Goal: Navigation & Orientation: Find specific page/section

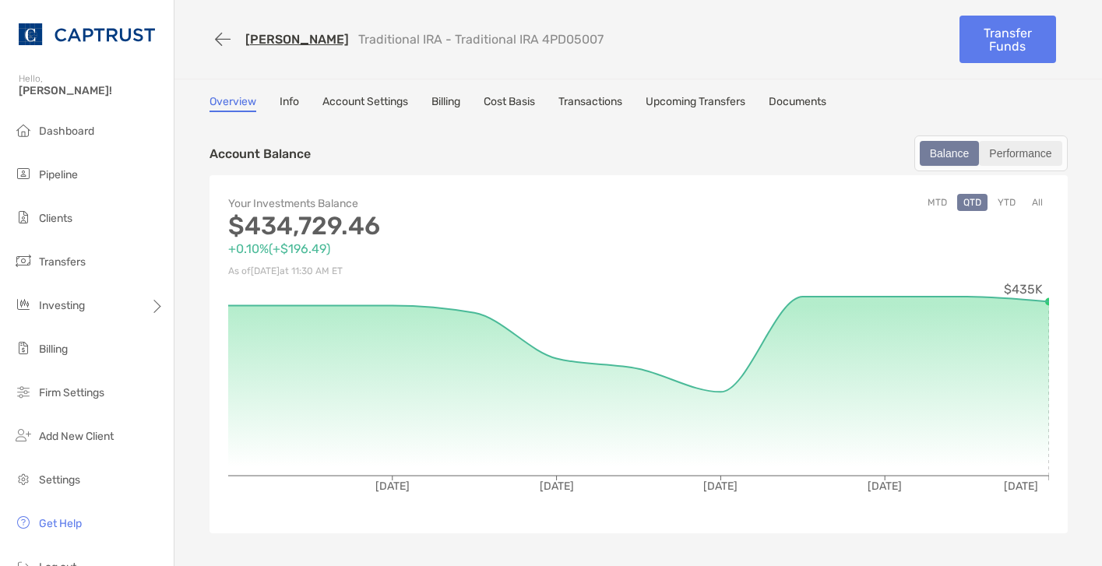
click at [1002, 148] on div "Performance" at bounding box center [1019, 153] width 79 height 22
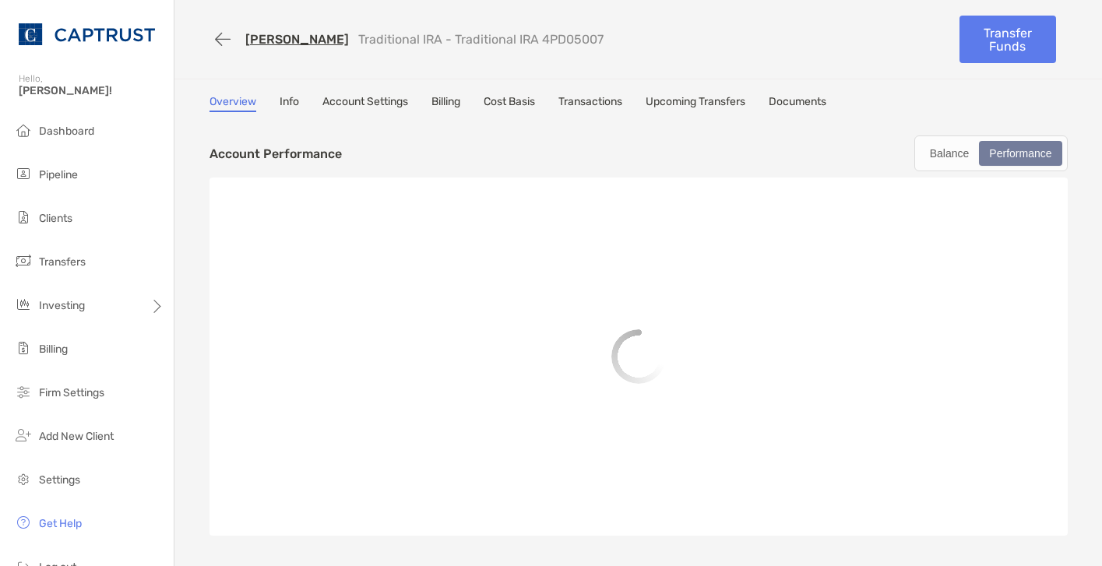
click at [280, 105] on link "Info" at bounding box center [289, 103] width 19 height 17
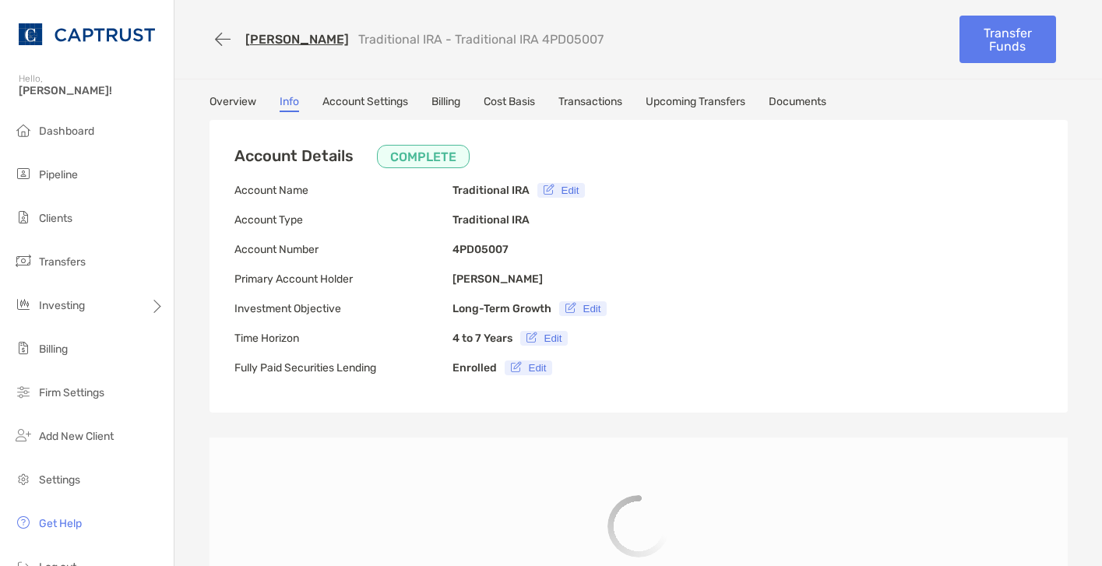
type input "**********"
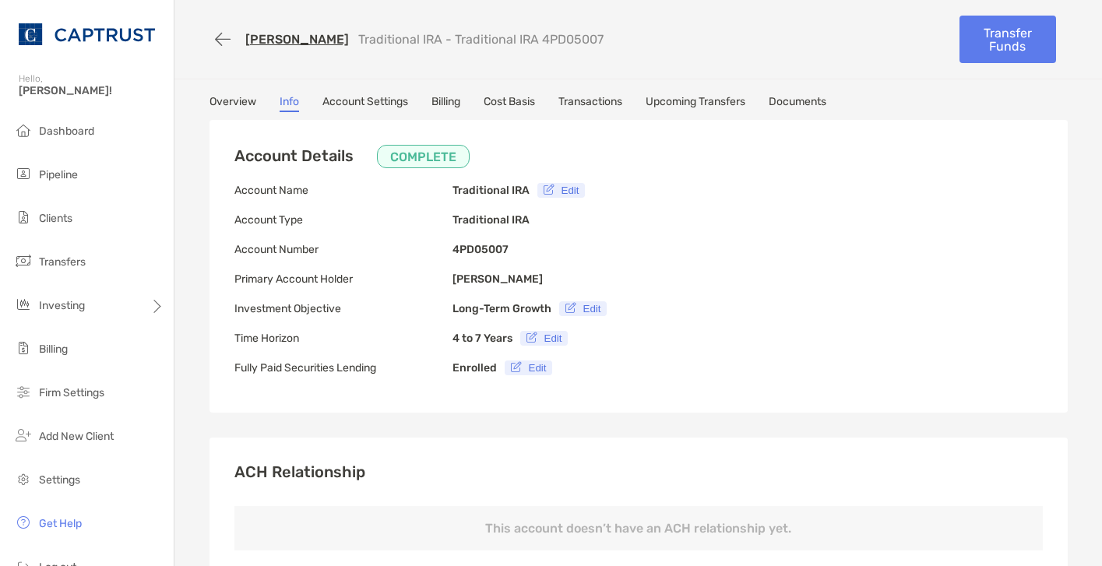
click at [374, 108] on link "Account Settings" at bounding box center [365, 103] width 86 height 17
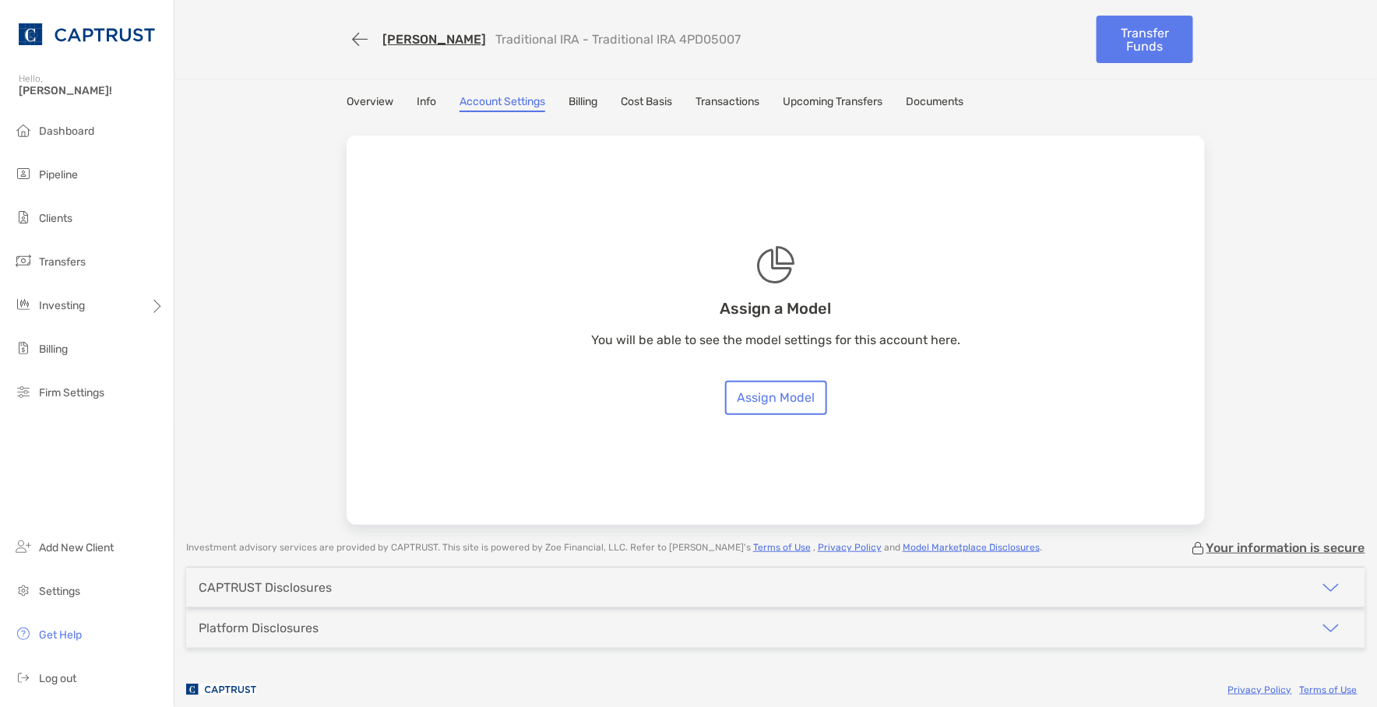
click at [577, 100] on link "Billing" at bounding box center [582, 103] width 29 height 17
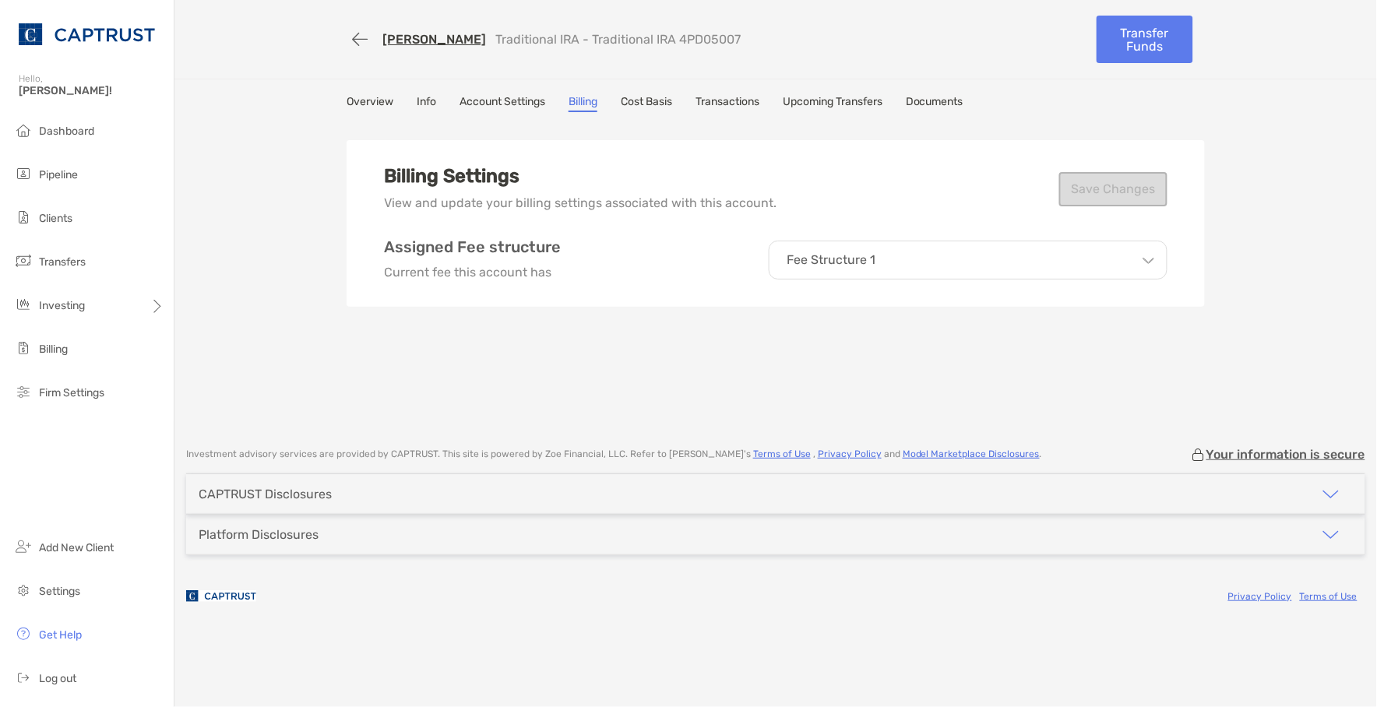
click at [514, 105] on link "Account Settings" at bounding box center [502, 103] width 86 height 17
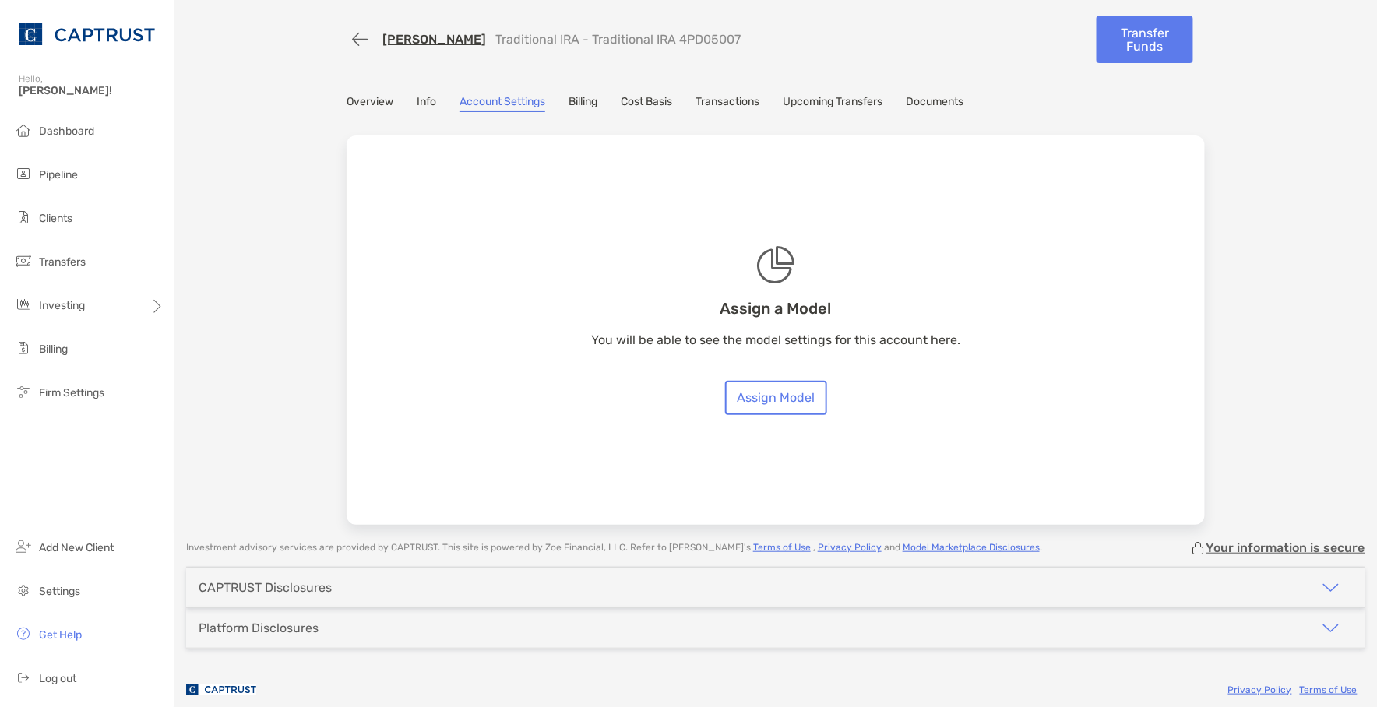
click at [627, 100] on link "Cost Basis" at bounding box center [646, 103] width 51 height 17
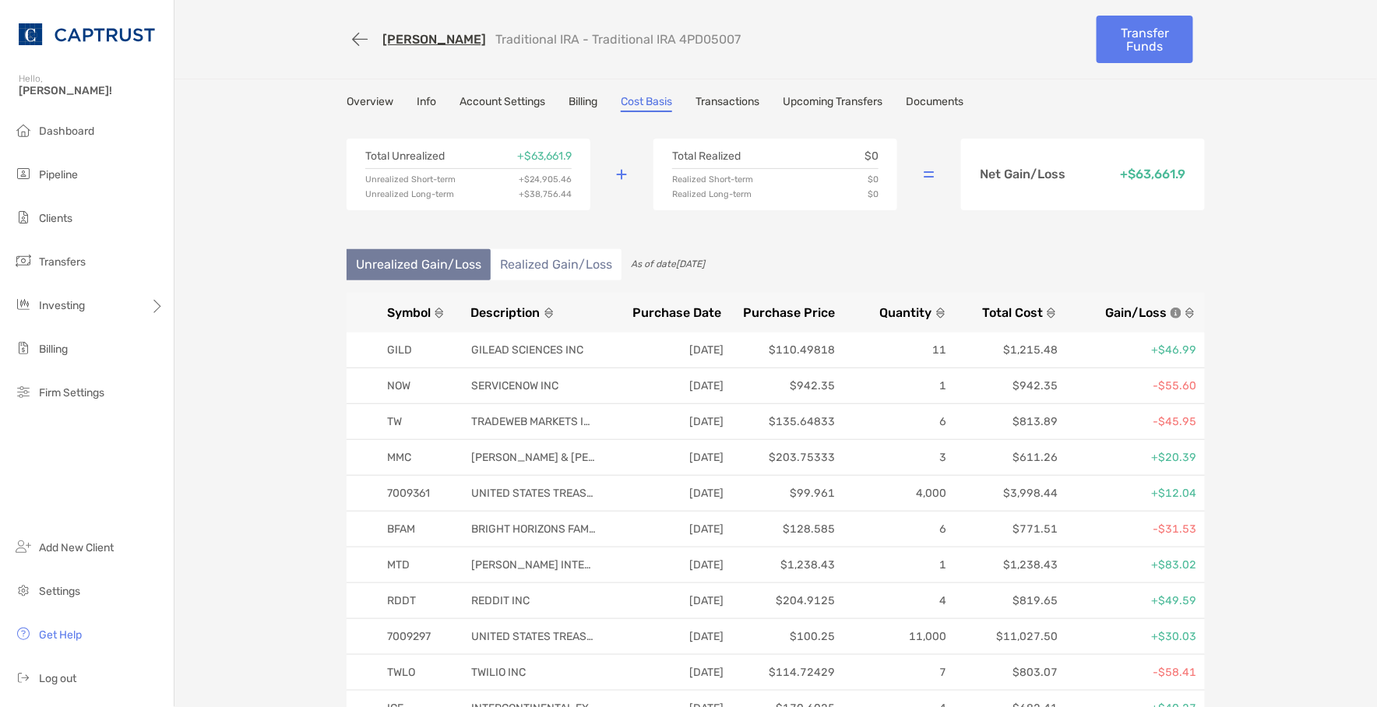
click at [737, 100] on link "Transactions" at bounding box center [727, 103] width 64 height 17
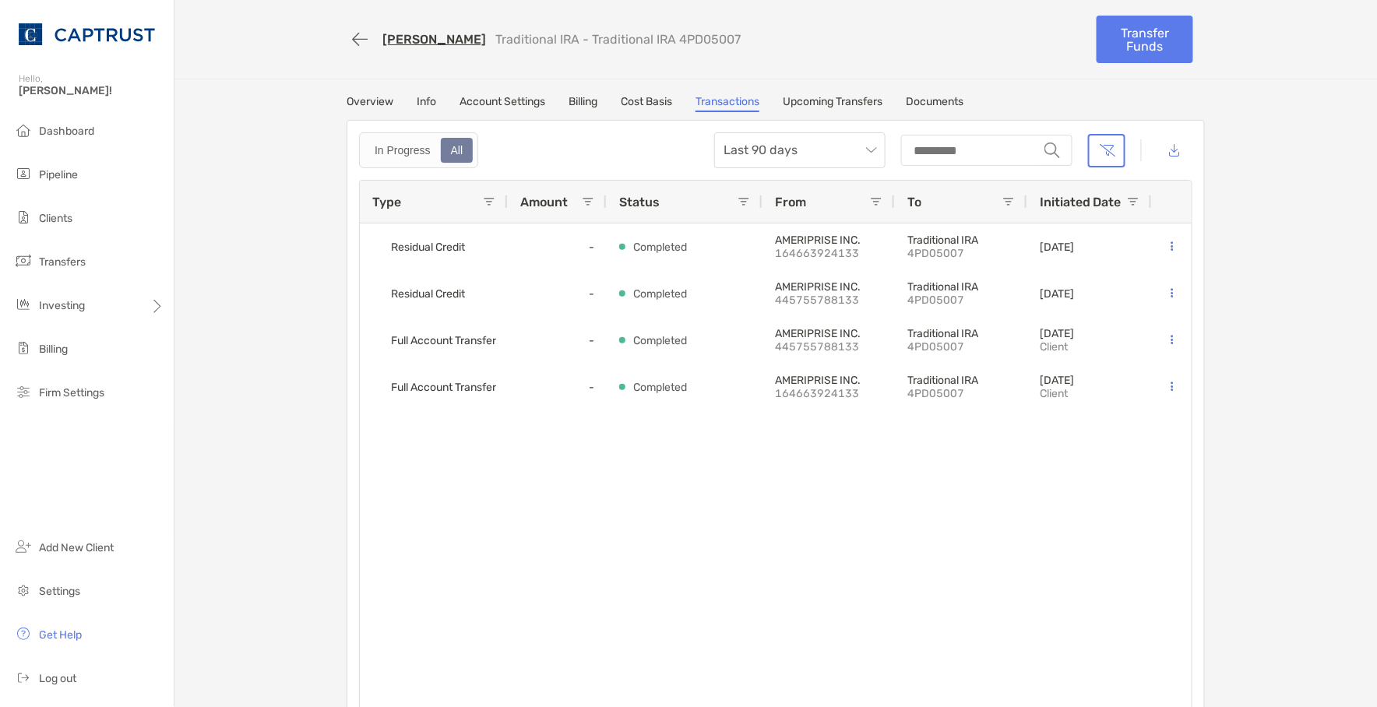
click at [807, 100] on link "Upcoming Transfers" at bounding box center [833, 103] width 100 height 17
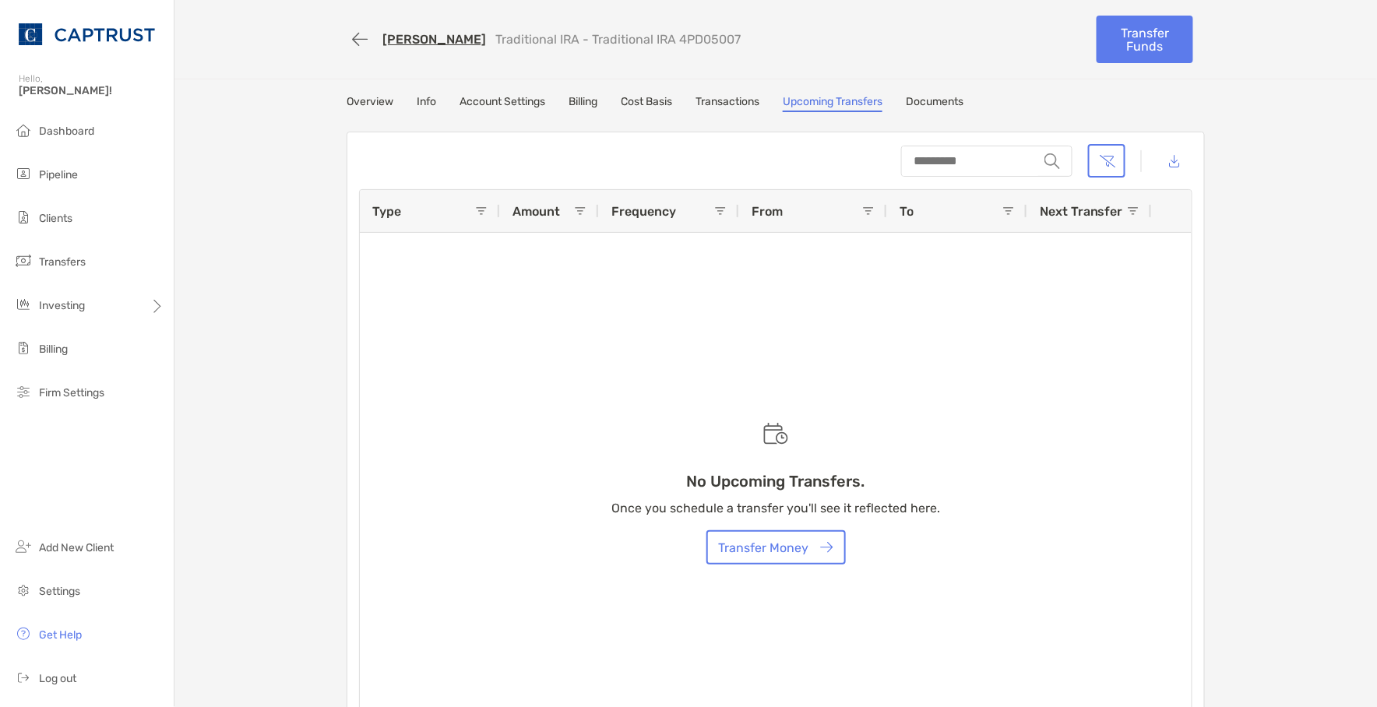
click at [944, 98] on link "Documents" at bounding box center [935, 103] width 58 height 17
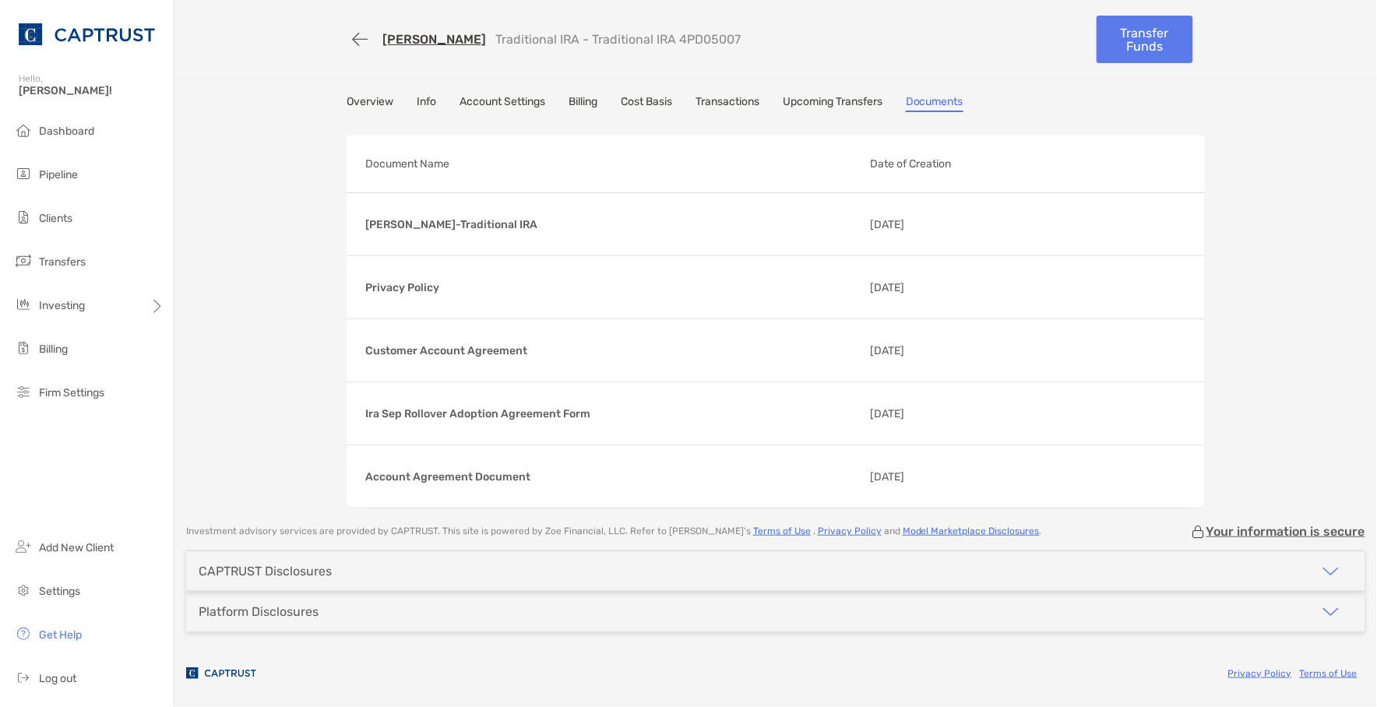
click at [379, 107] on link "Overview" at bounding box center [369, 103] width 47 height 17
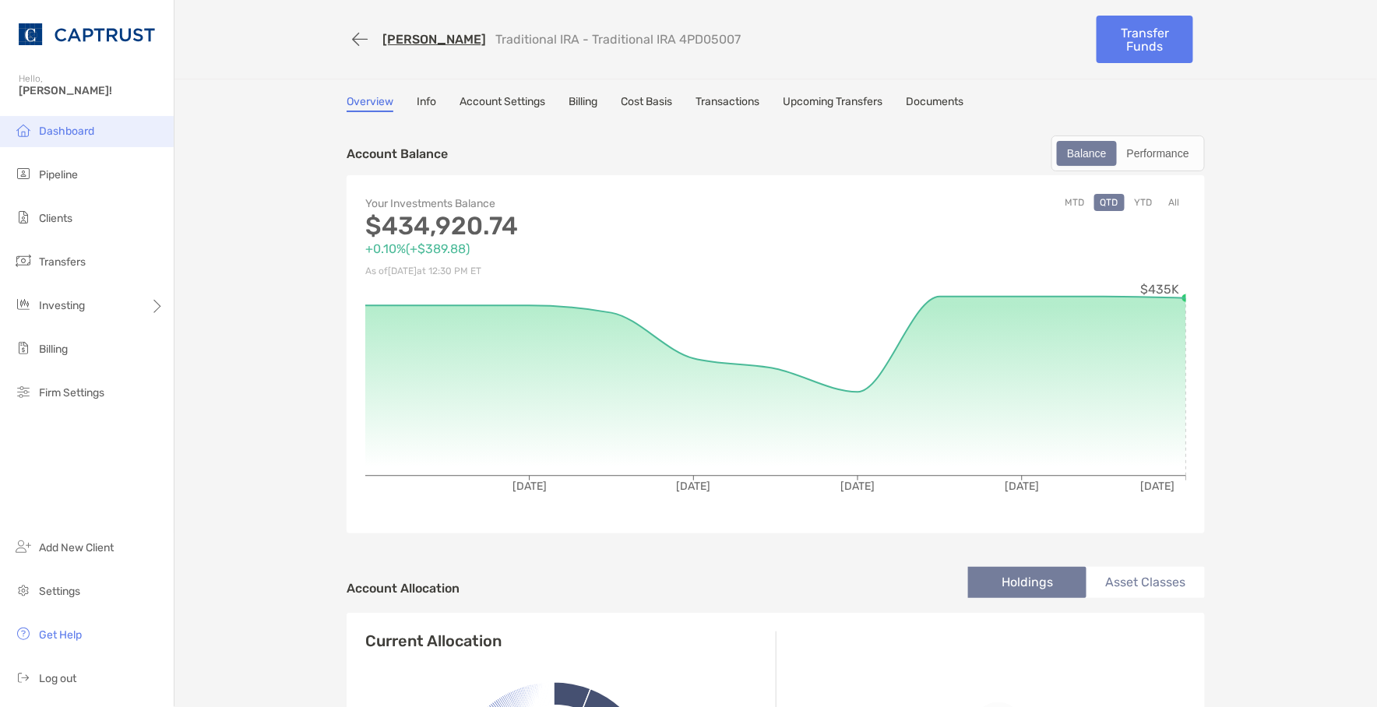
click at [83, 127] on span "Dashboard" at bounding box center [66, 131] width 55 height 13
